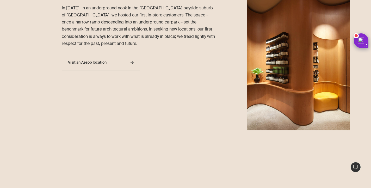
scroll to position [572, 0]
